Goal: Task Accomplishment & Management: Manage account settings

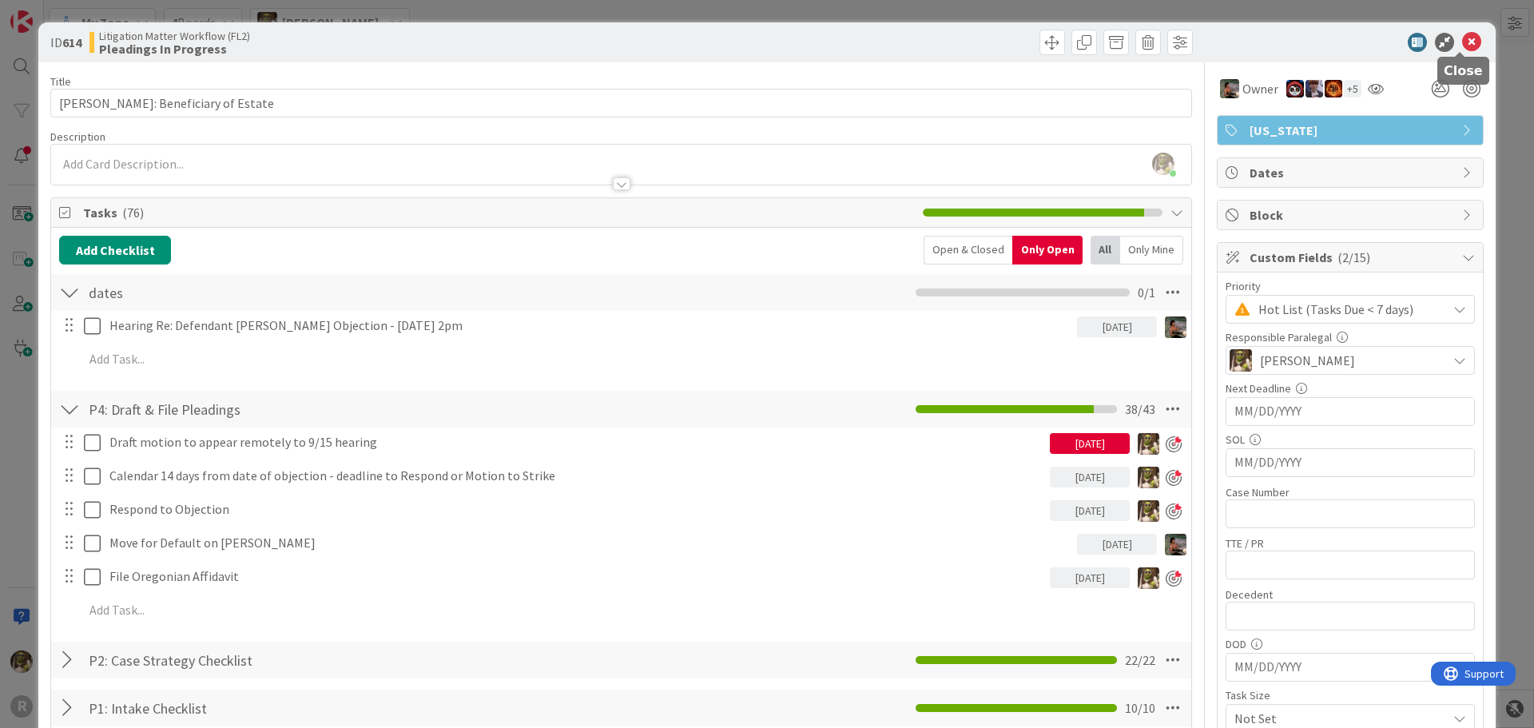
click at [1462, 40] on icon at bounding box center [1471, 42] width 19 height 19
click at [1463, 46] on icon at bounding box center [1471, 42] width 19 height 19
click at [1466, 41] on icon at bounding box center [1471, 42] width 19 height 19
click at [1462, 43] on icon at bounding box center [1471, 42] width 19 height 19
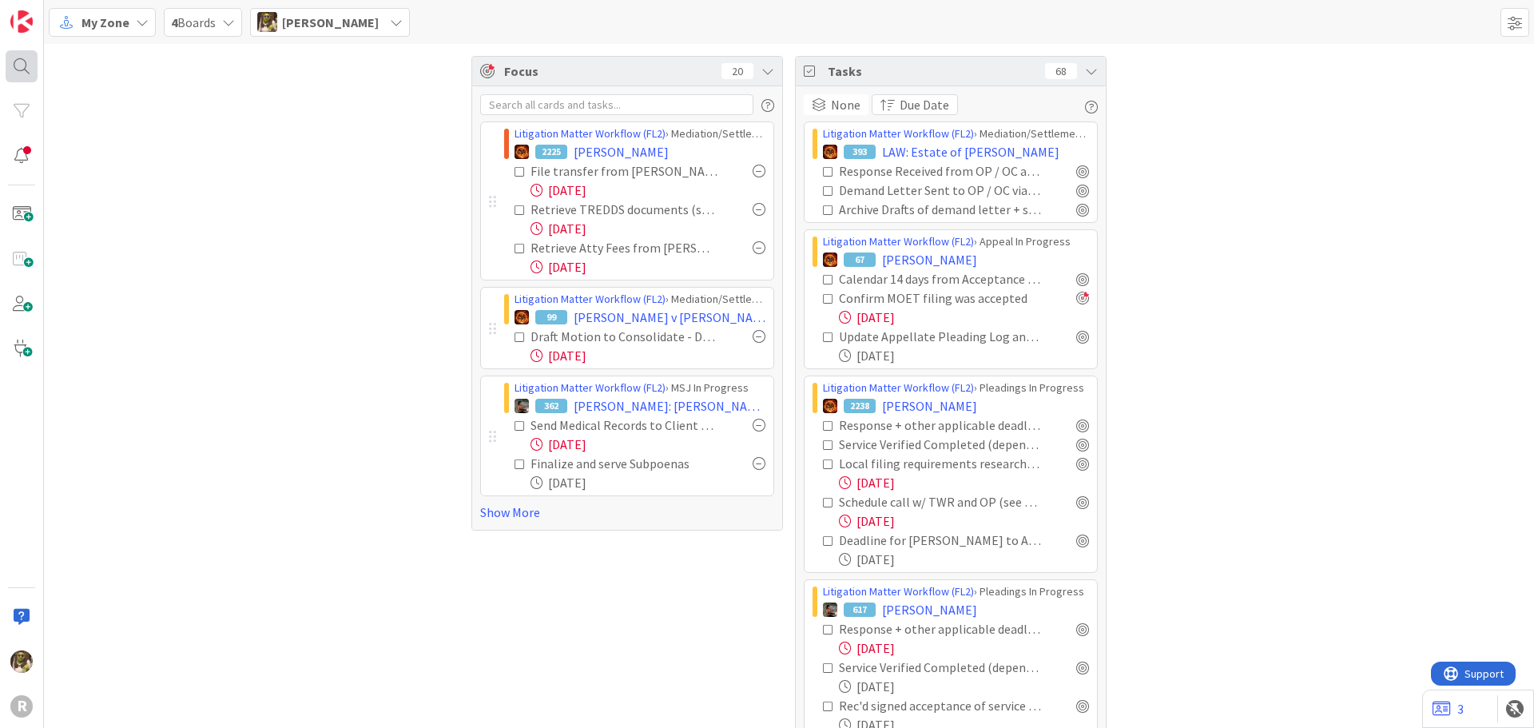
drag, startPoint x: 6, startPoint y: 49, endPoint x: 14, endPoint y: 54, distance: 9.3
click at [6, 49] on div "R" at bounding box center [22, 364] width 44 height 728
click at [21, 60] on div at bounding box center [22, 66] width 32 height 32
type input "monte"
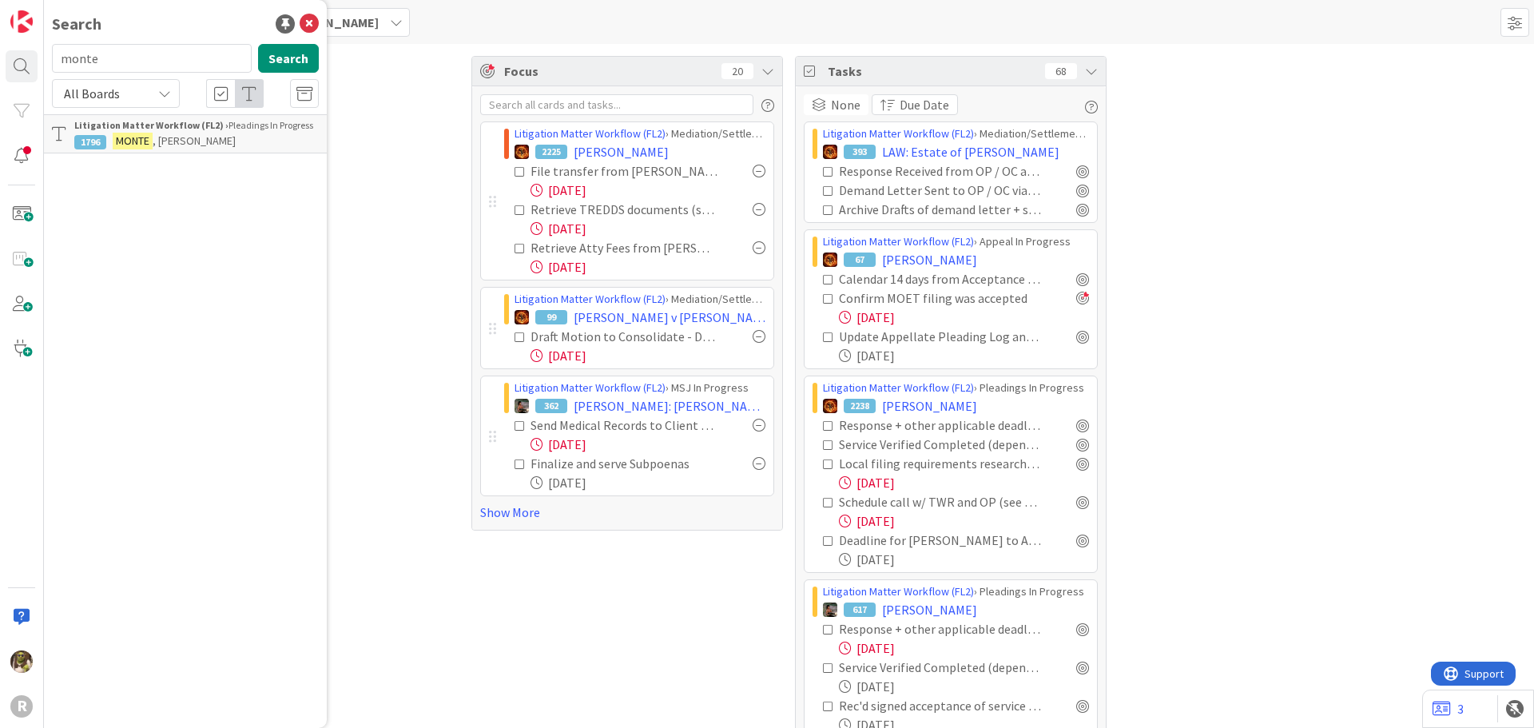
click at [209, 131] on div "Litigation Matter Workflow (FL2) › Pleadings In Progress" at bounding box center [196, 125] width 245 height 14
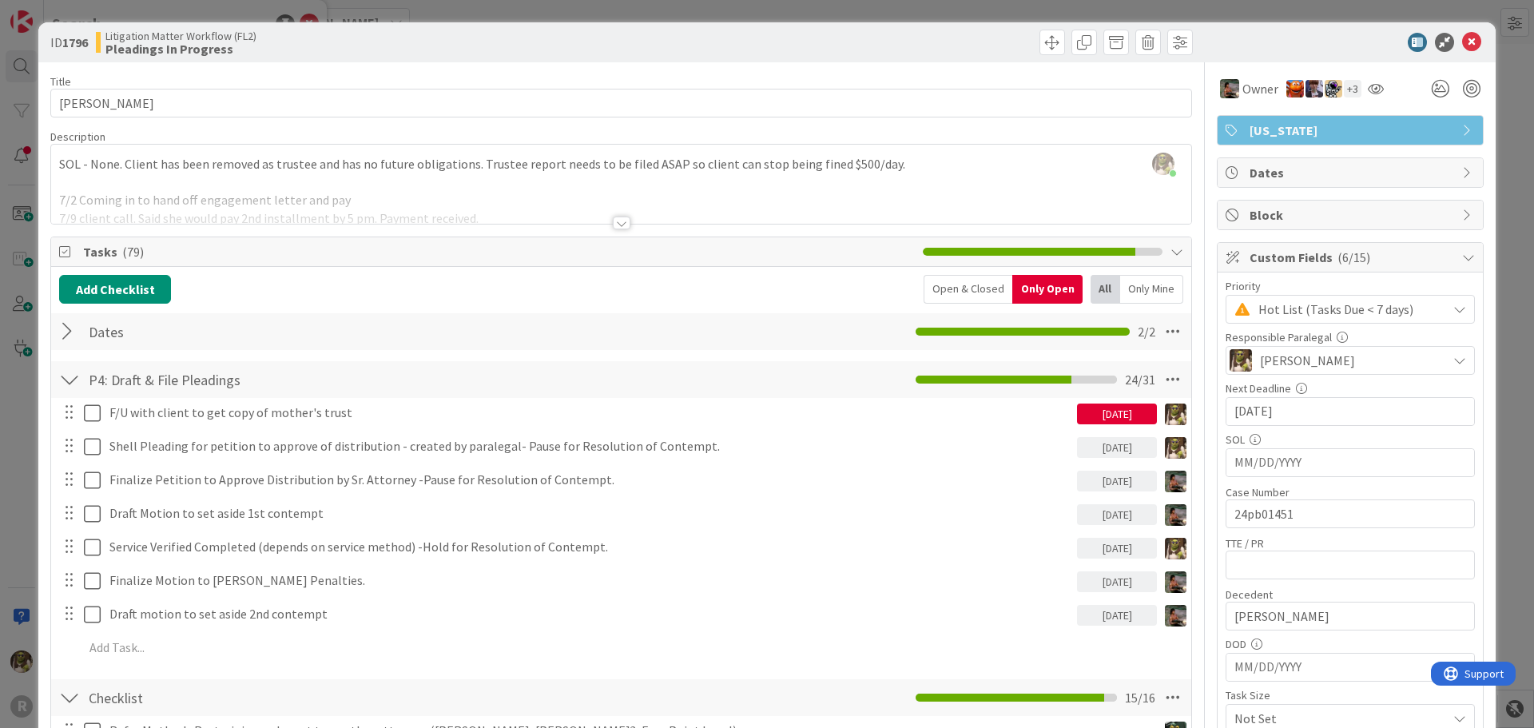
click at [614, 222] on div at bounding box center [622, 223] width 18 height 13
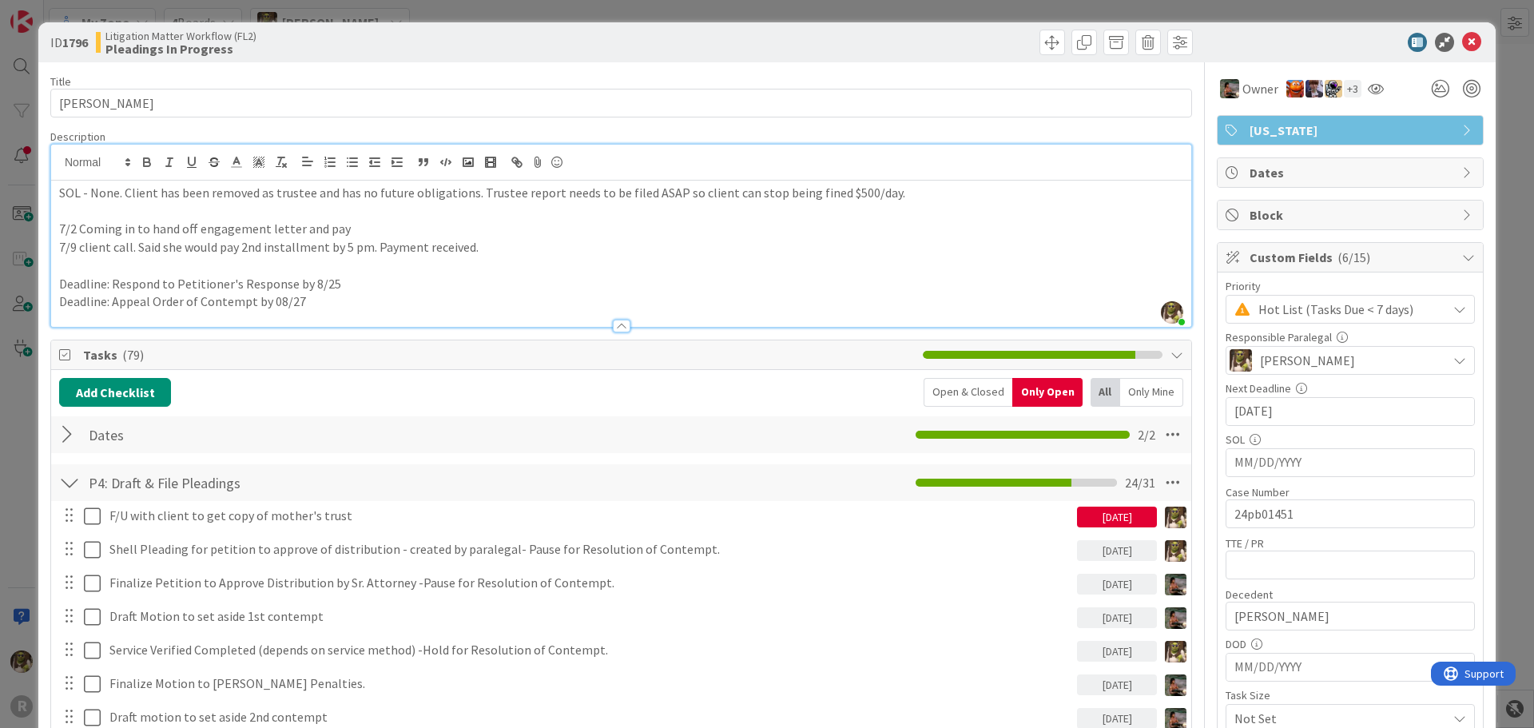
click at [68, 427] on div at bounding box center [69, 434] width 21 height 29
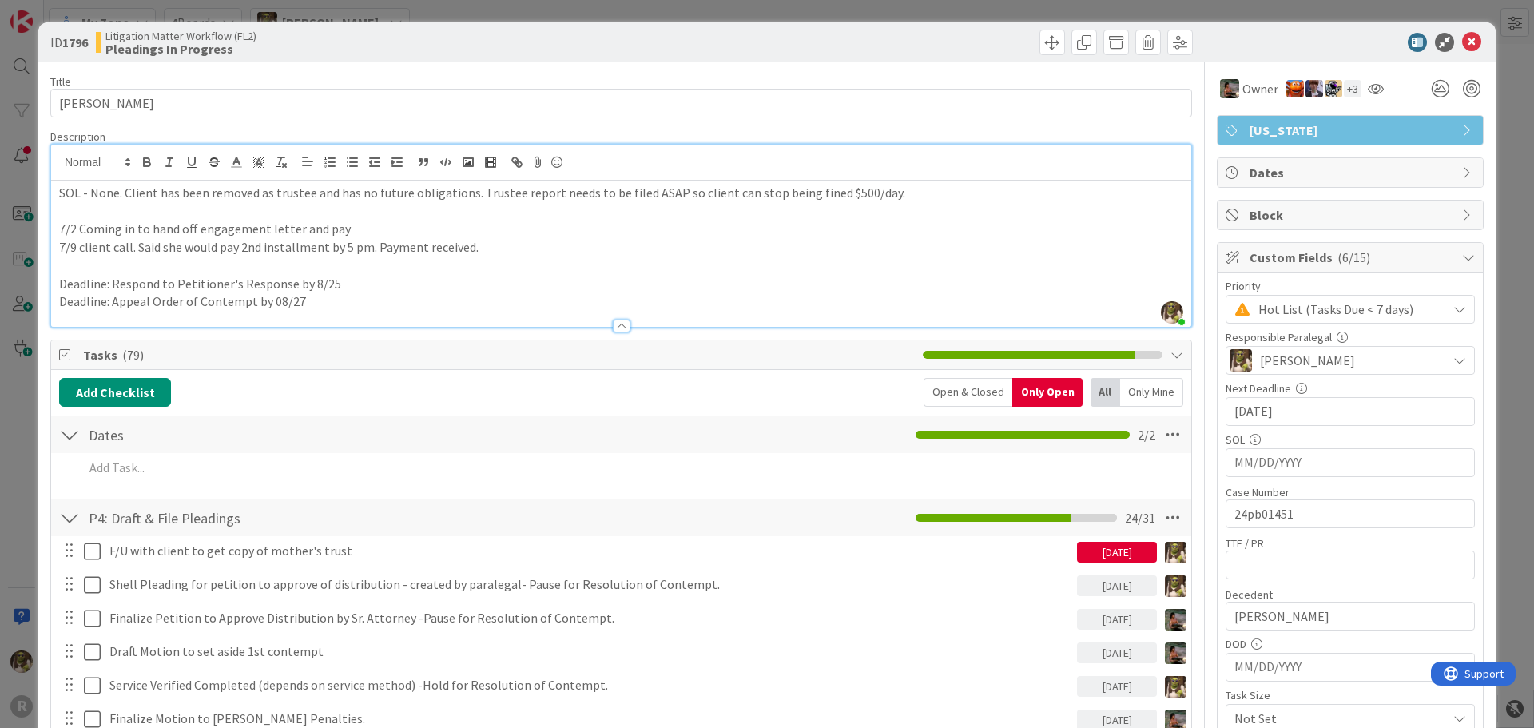
scroll to position [80, 0]
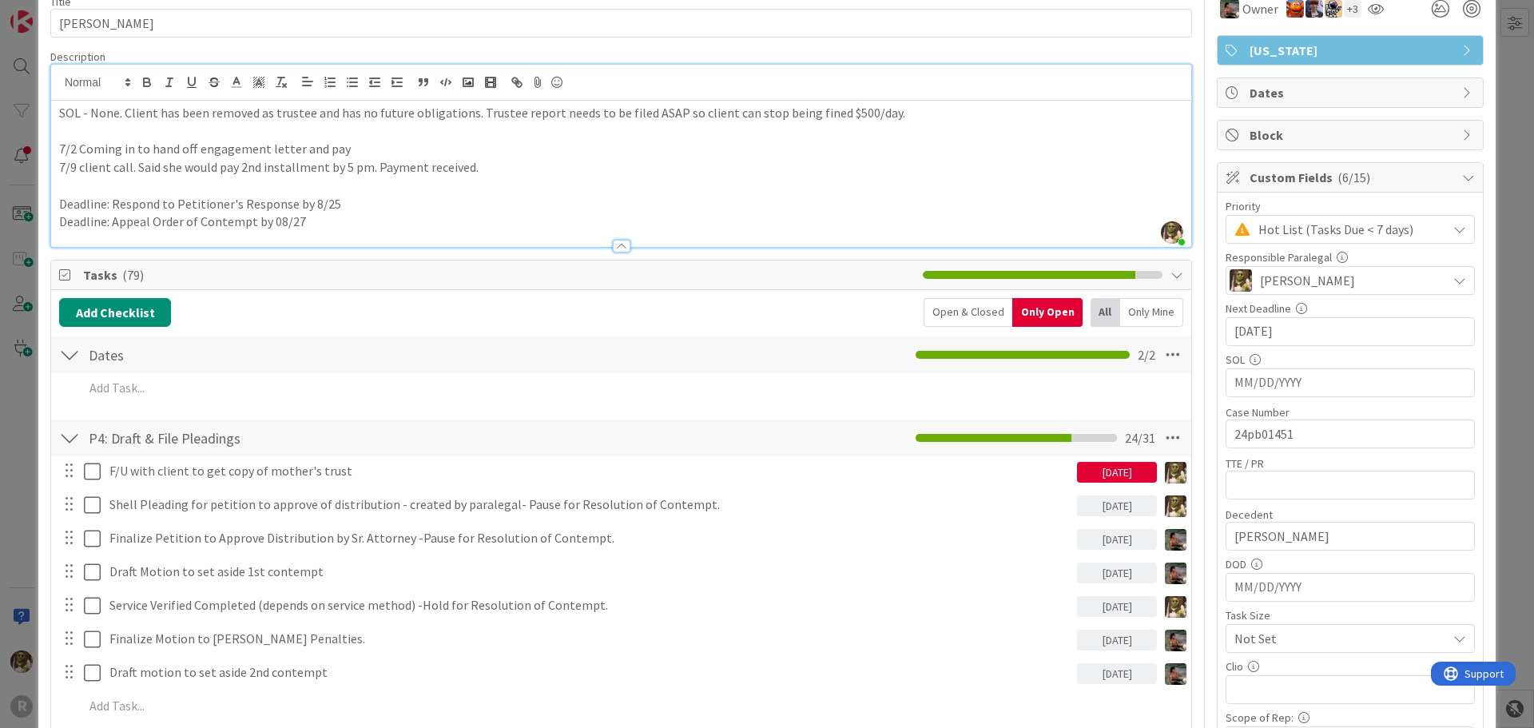
click at [1106, 312] on div "All Only Mine" at bounding box center [1137, 312] width 93 height 29
click at [1069, 311] on div "Only Open" at bounding box center [1047, 312] width 70 height 29
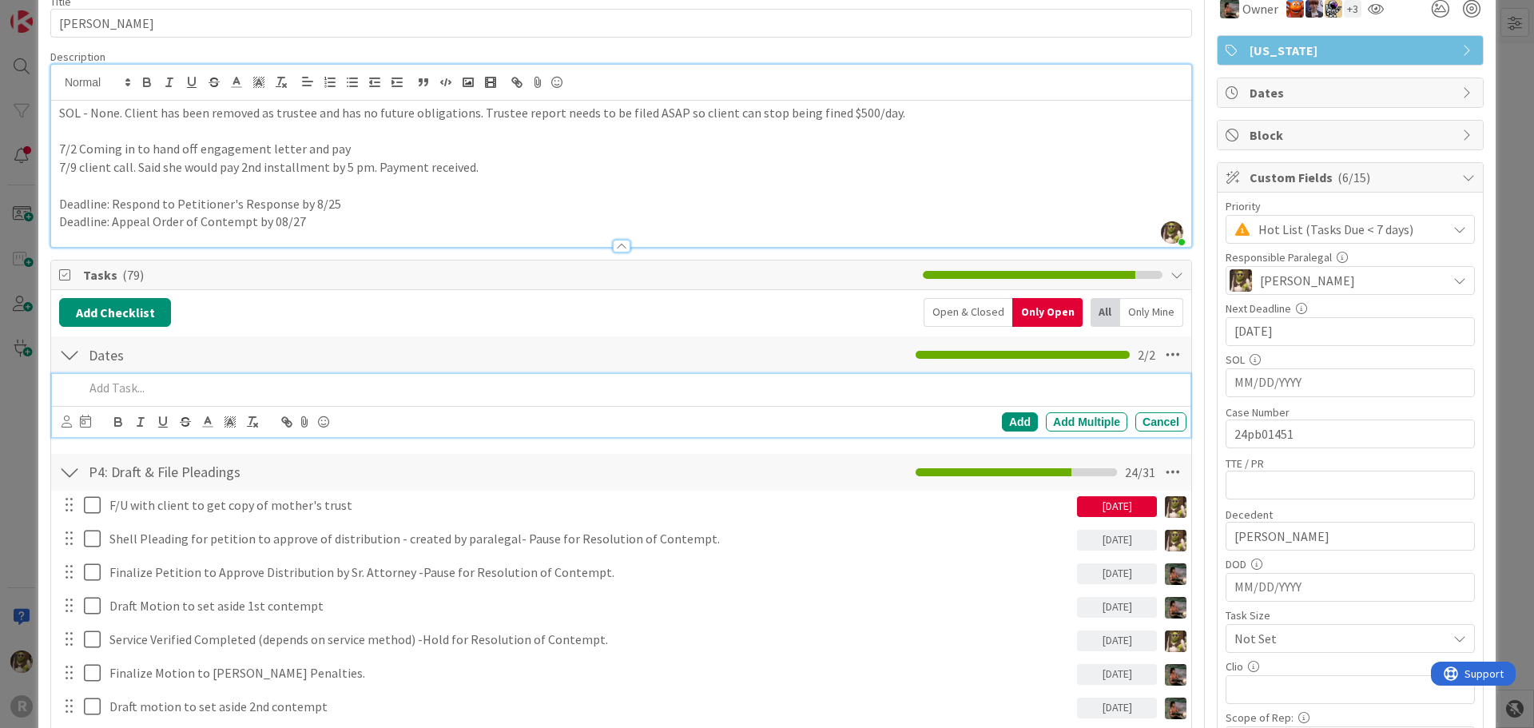
click at [191, 393] on p at bounding box center [632, 388] width 1096 height 18
click at [72, 424] on div at bounding box center [77, 421] width 30 height 19
click at [68, 424] on icon at bounding box center [67, 421] width 10 height 12
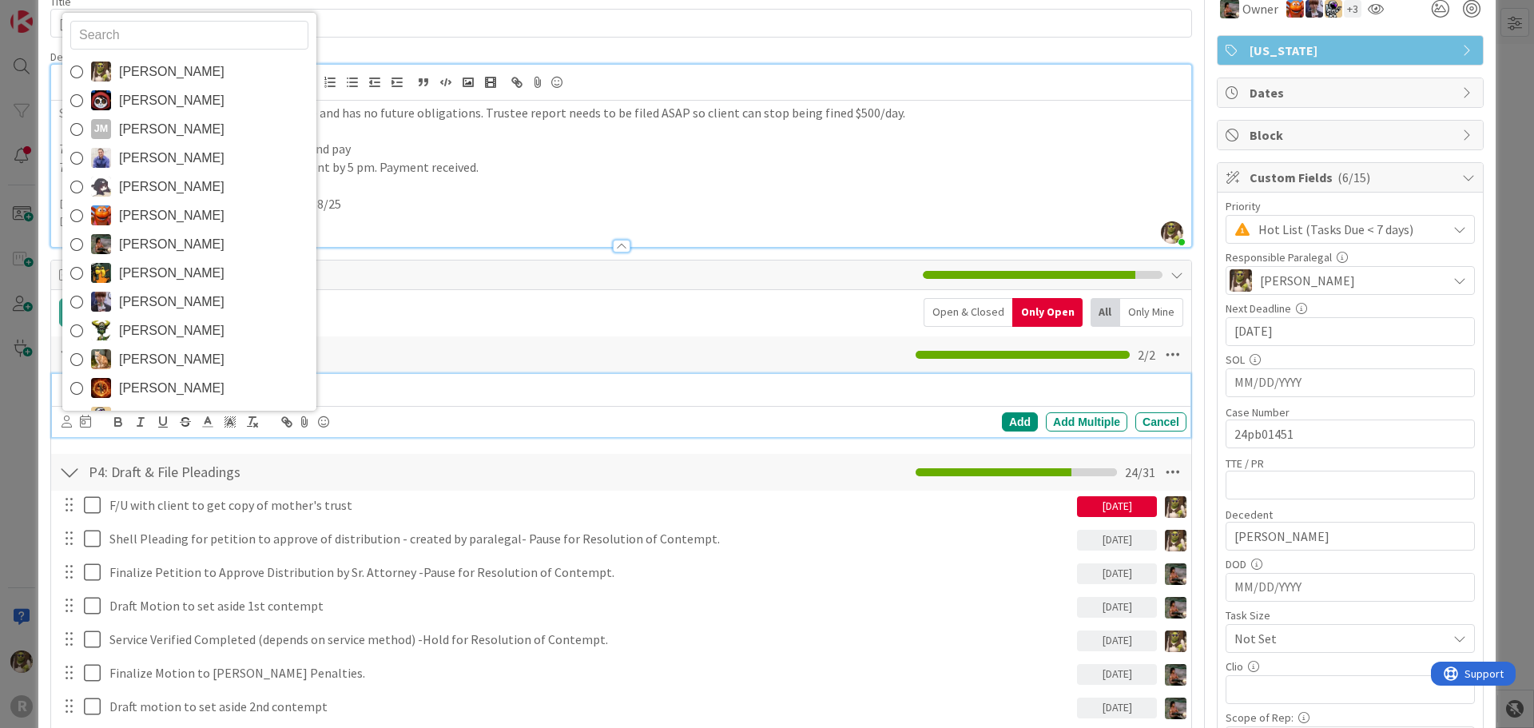
drag, startPoint x: 201, startPoint y: 242, endPoint x: 188, endPoint y: 264, distance: 26.2
click at [201, 242] on span "[PERSON_NAME]" at bounding box center [171, 245] width 105 height 24
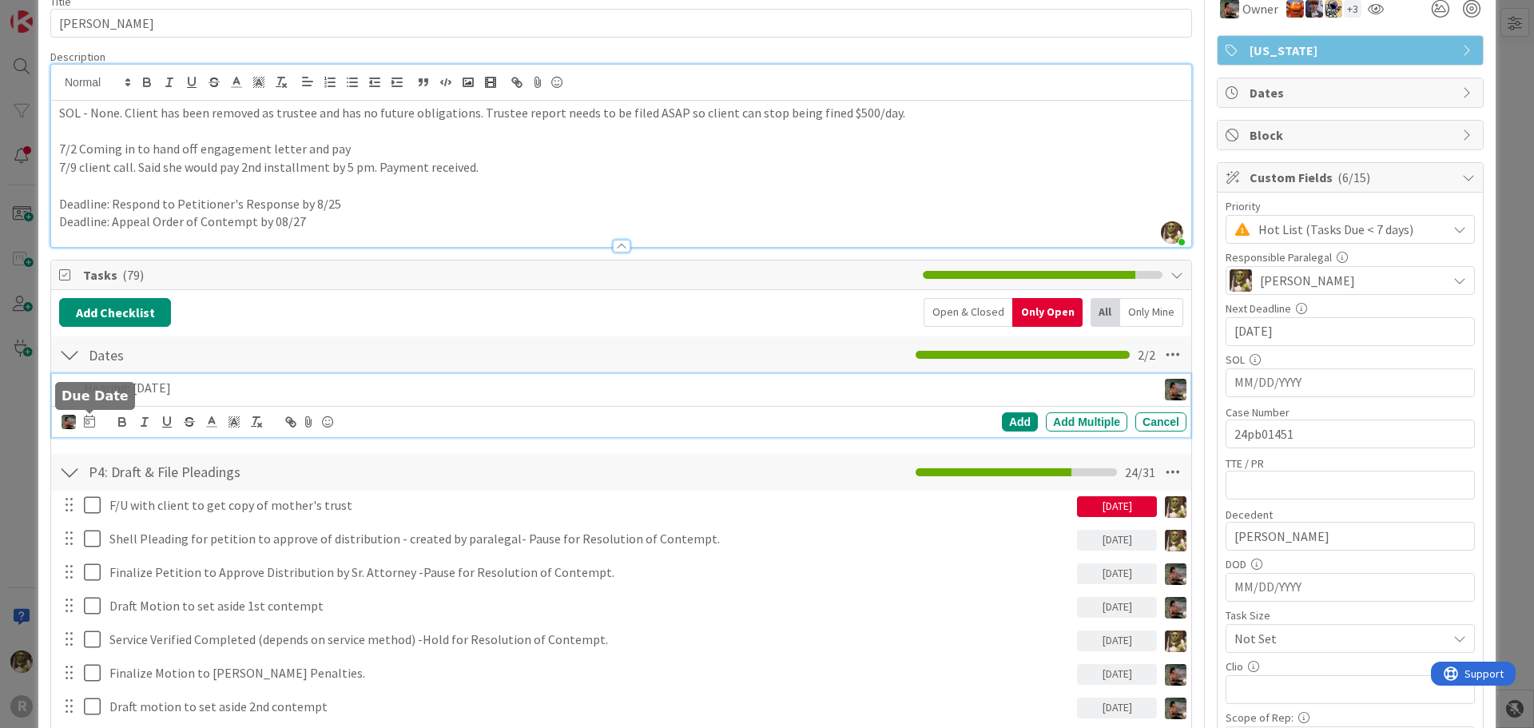
click at [85, 419] on icon at bounding box center [89, 421] width 11 height 13
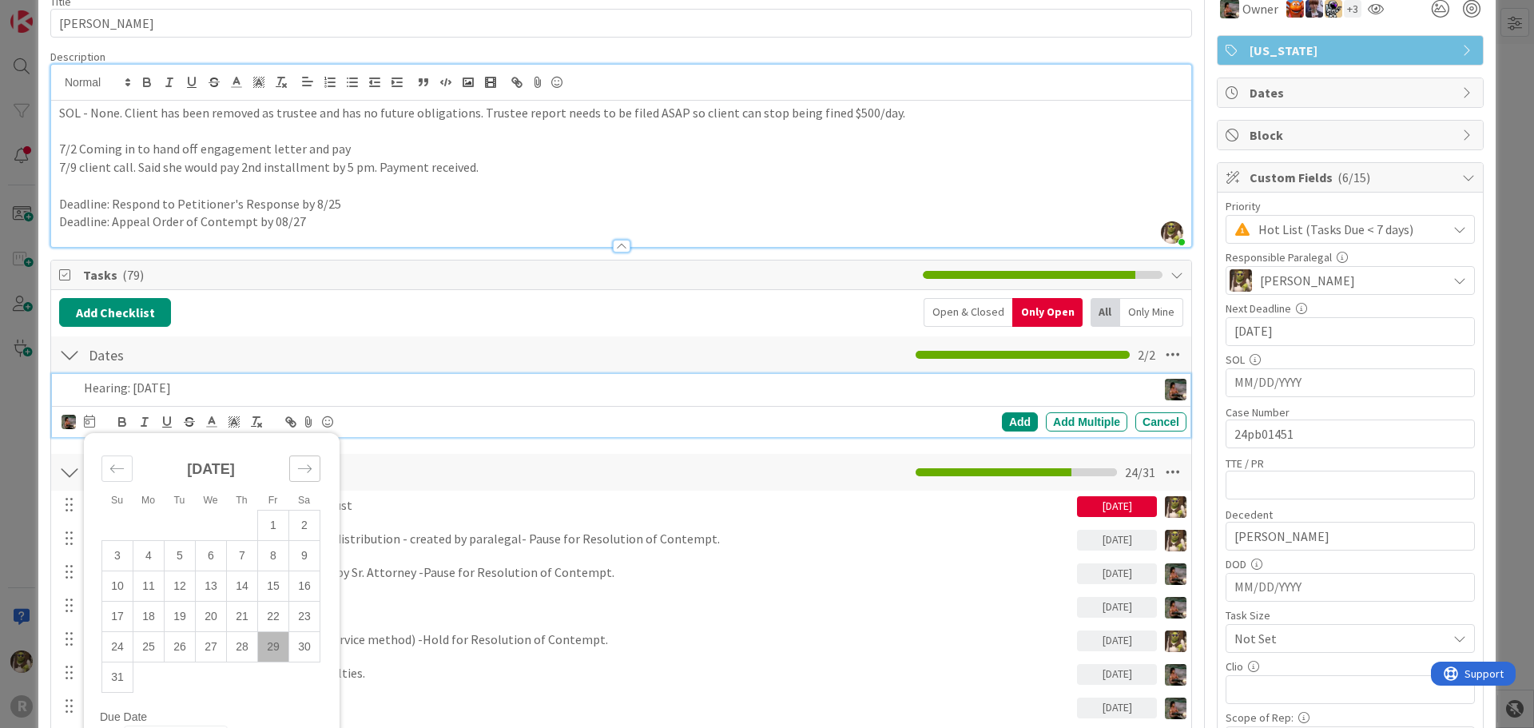
click at [303, 464] on icon "Move forward to switch to the next month." at bounding box center [304, 468] width 15 height 15
click at [248, 556] on td "9" at bounding box center [242, 555] width 31 height 30
click at [1016, 426] on div "Add" at bounding box center [1020, 421] width 36 height 19
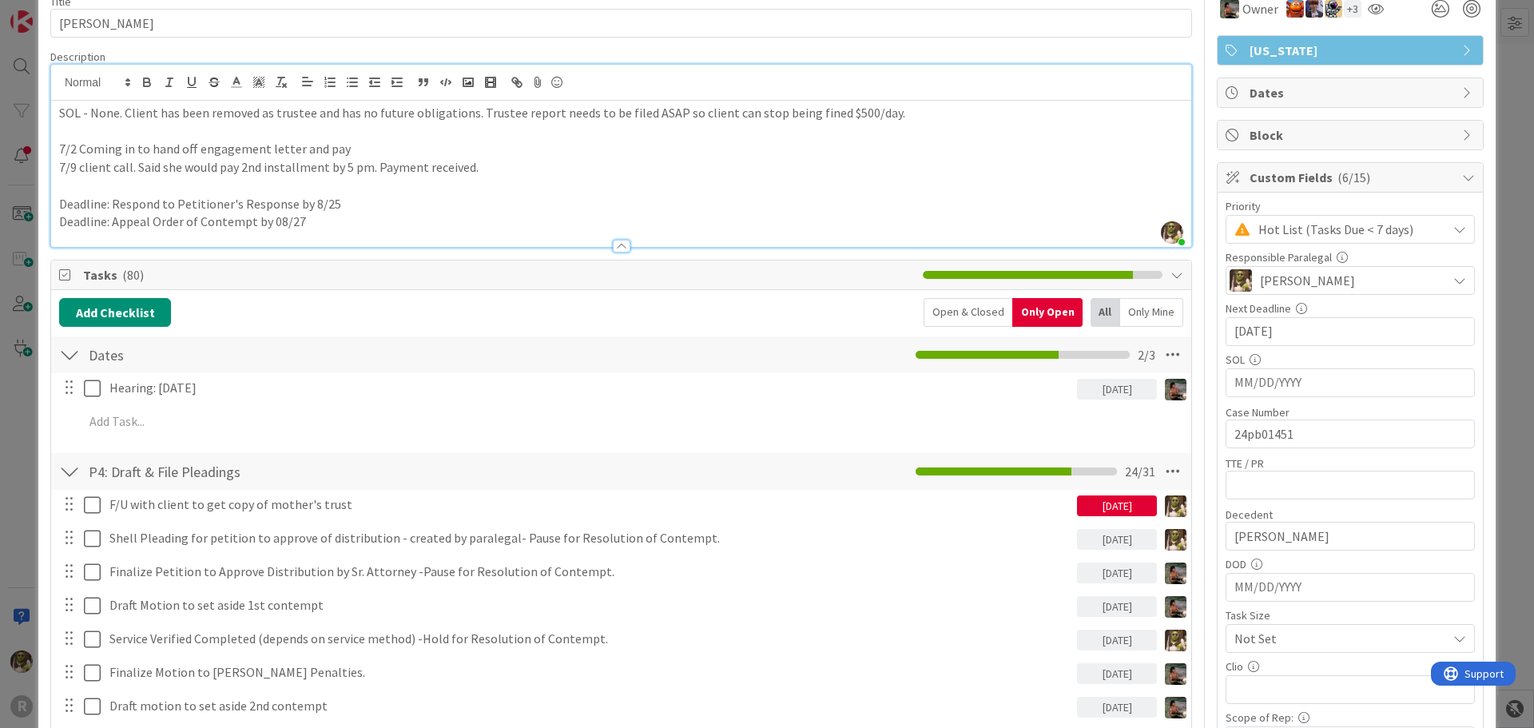
scroll to position [0, 0]
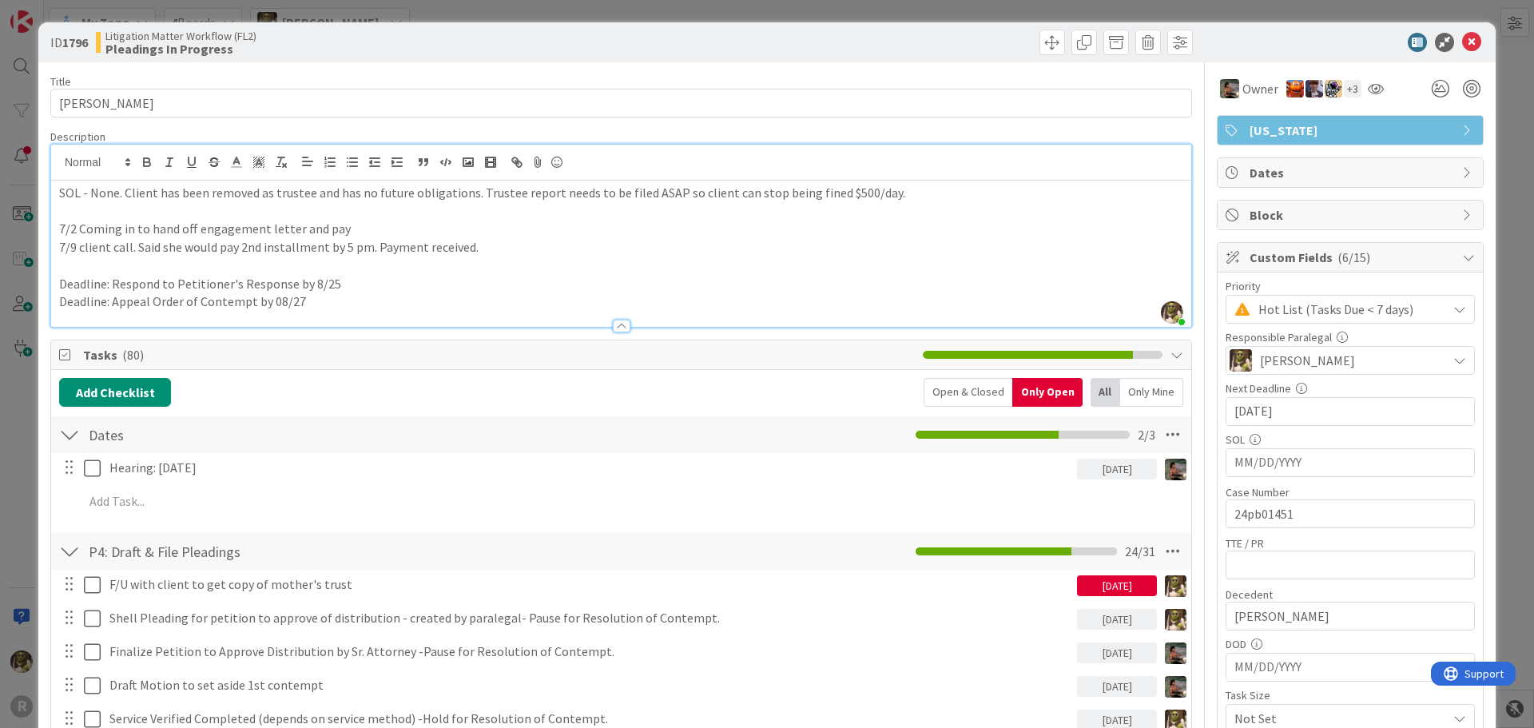
click at [616, 325] on div at bounding box center [622, 326] width 18 height 13
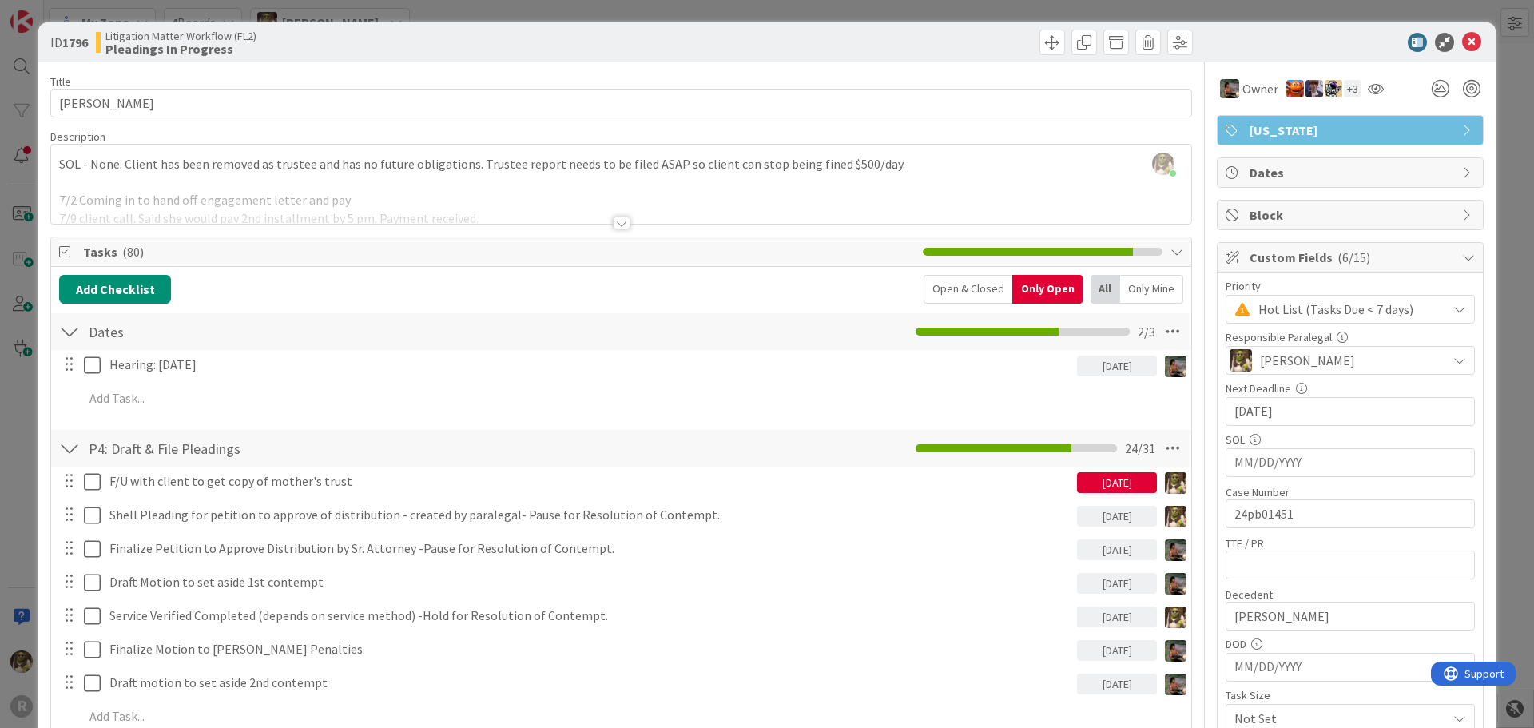
click at [615, 225] on div at bounding box center [622, 223] width 18 height 13
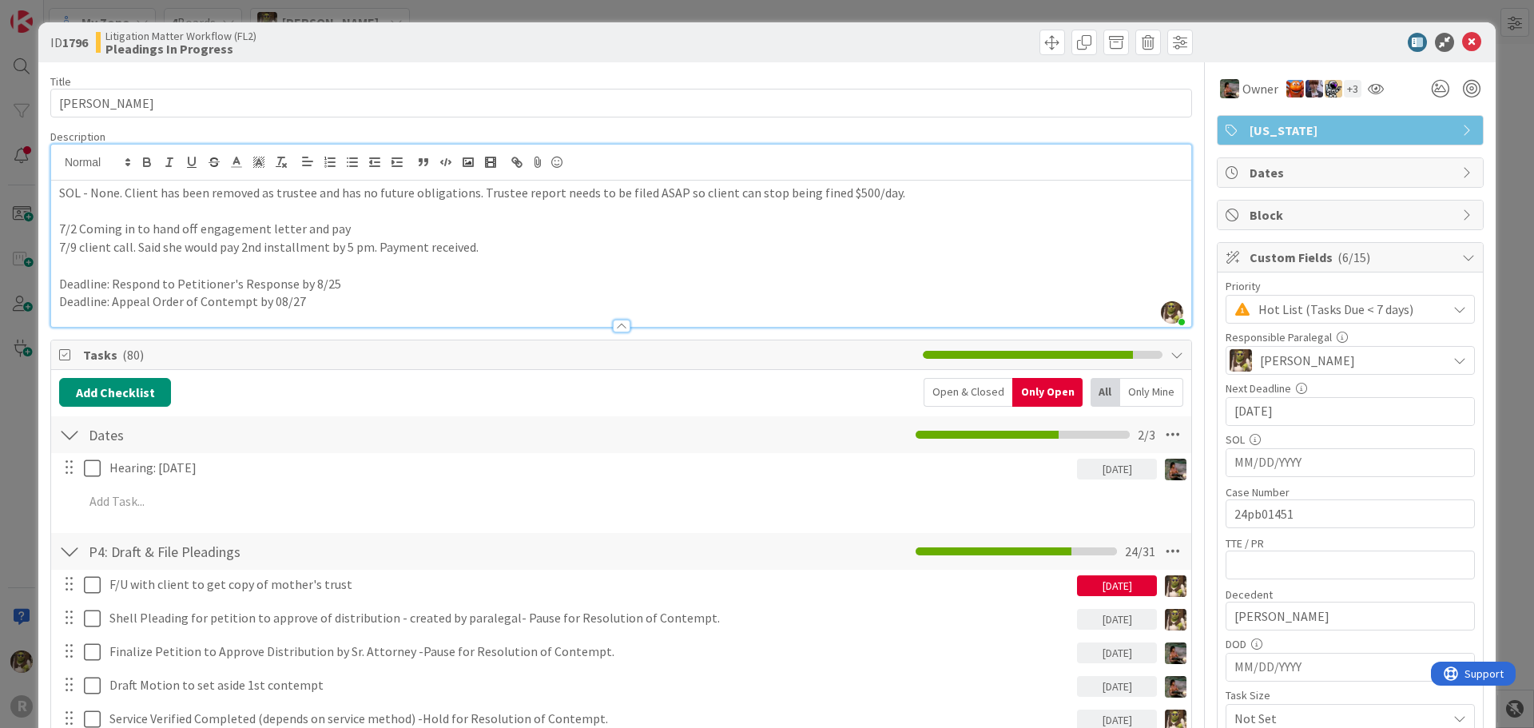
click at [336, 311] on div at bounding box center [621, 318] width 1140 height 17
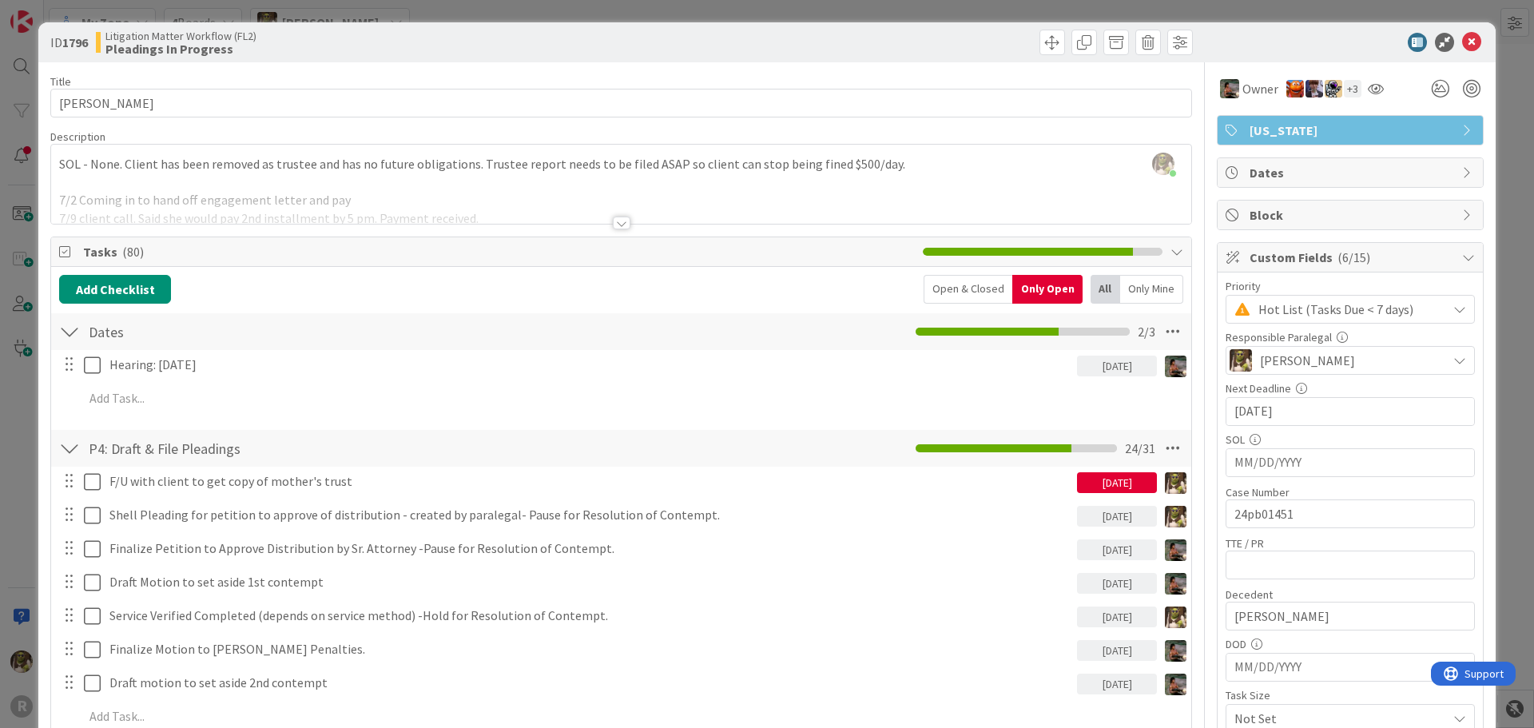
click at [614, 229] on div at bounding box center [622, 223] width 18 height 13
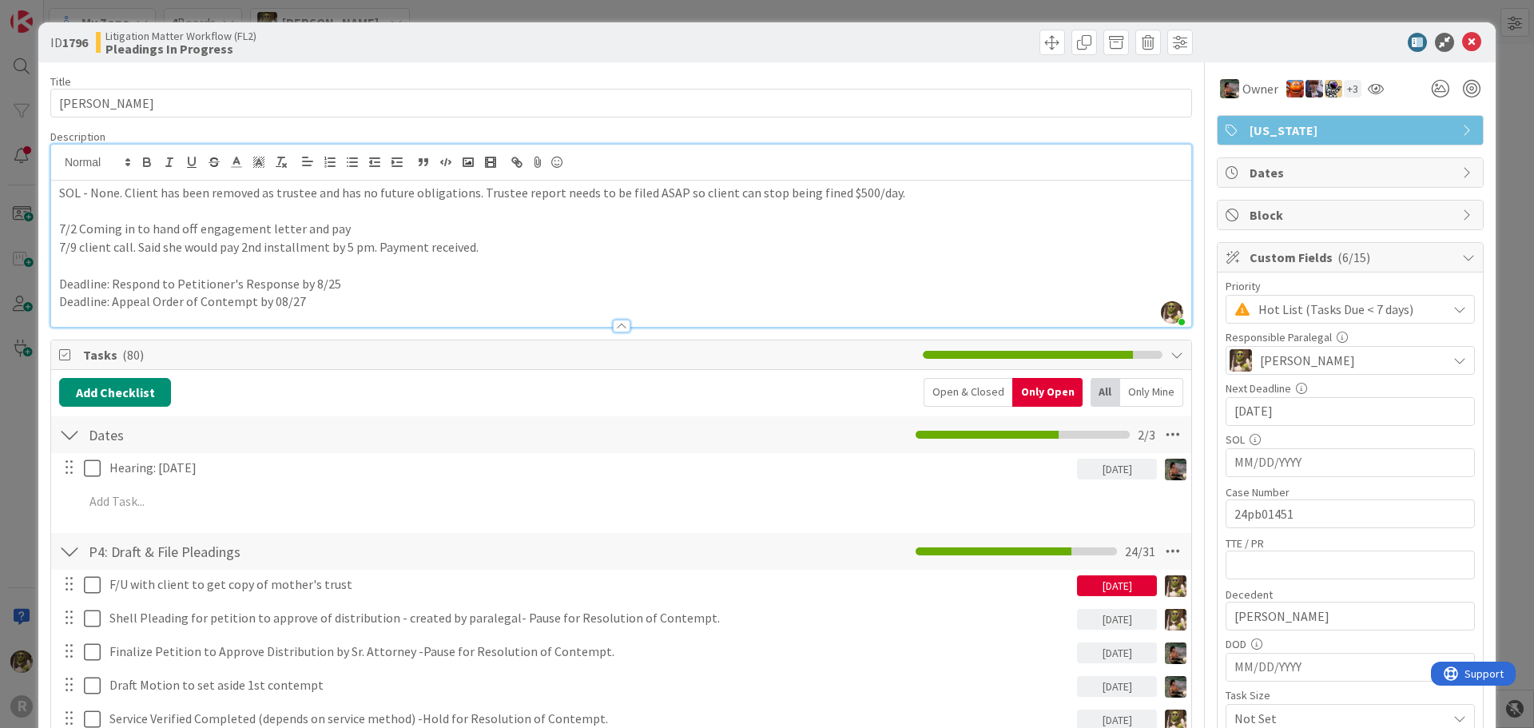
click at [309, 300] on p "Deadline: Appeal Order of Contempt by 08/27" at bounding box center [621, 301] width 1124 height 18
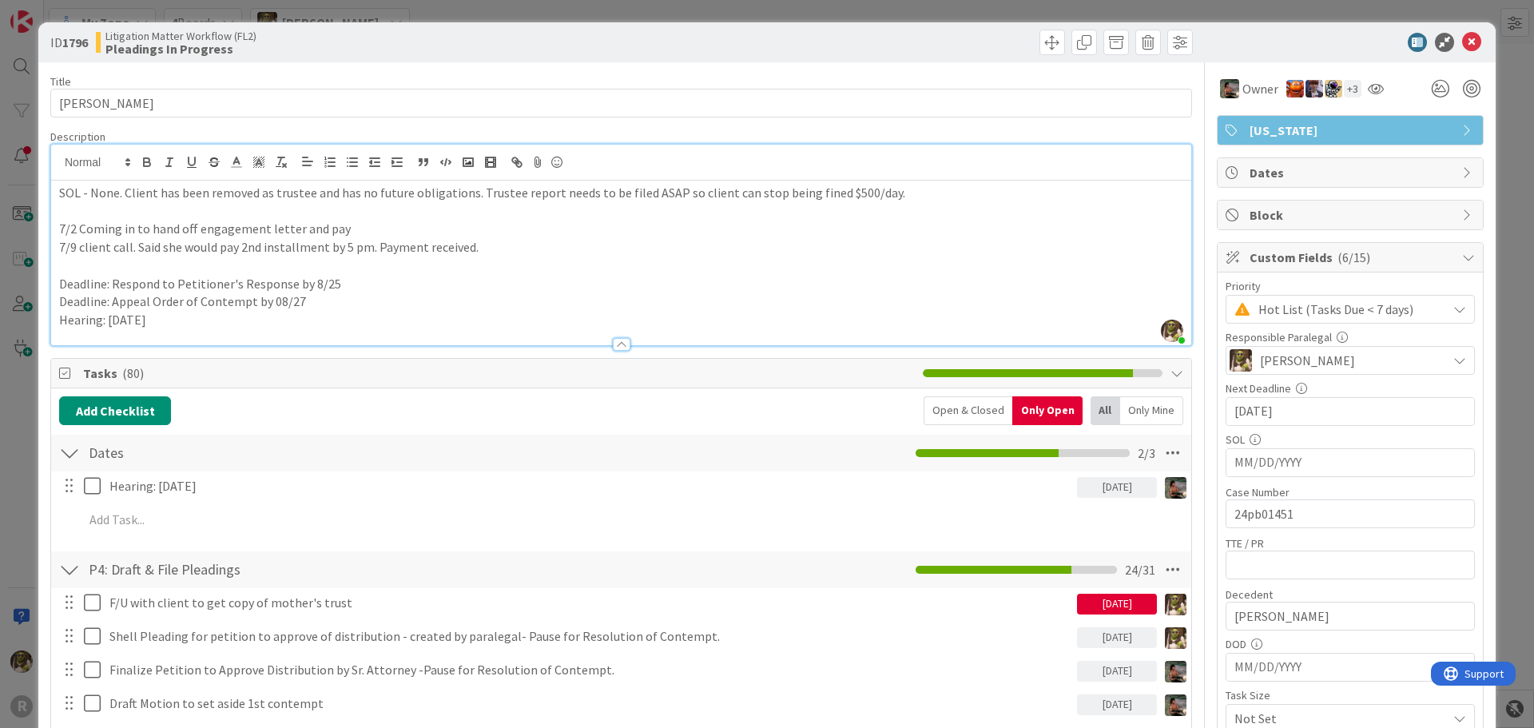
click at [1464, 26] on div "ID 1796 Litigation Matter Workflow (FL2) Pleadings In Progress" at bounding box center [766, 42] width 1457 height 40
click at [1464, 39] on icon at bounding box center [1471, 42] width 19 height 19
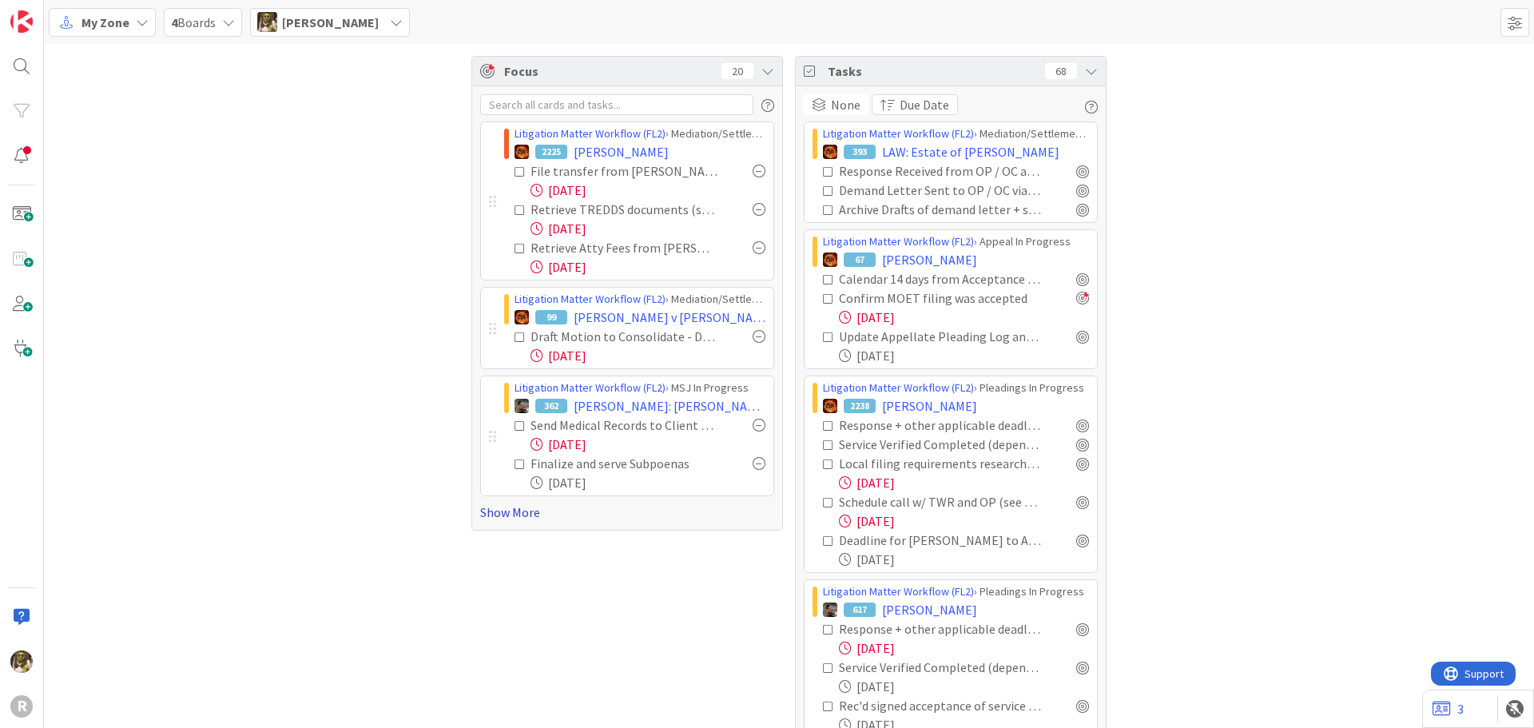
click at [492, 517] on link "Show More" at bounding box center [627, 512] width 294 height 19
